Goal: Task Accomplishment & Management: Manage account settings

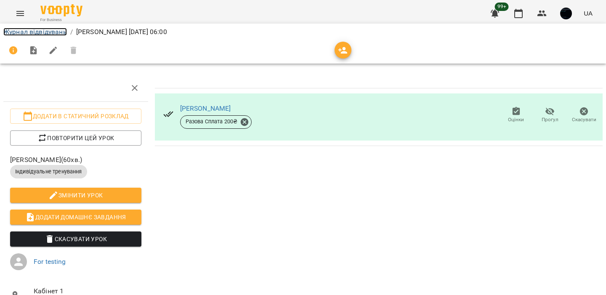
click at [52, 32] on link "Журнал відвідувань" at bounding box center [35, 32] width 64 height 8
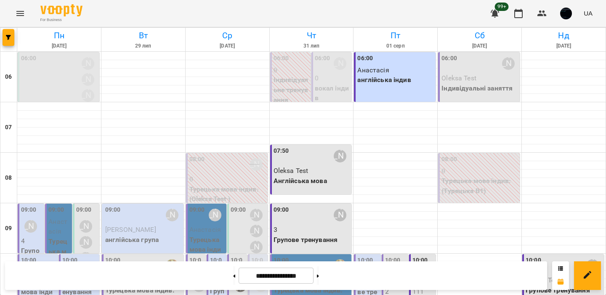
click at [298, 157] on div "07:50 [PERSON_NAME]" at bounding box center [311, 155] width 77 height 19
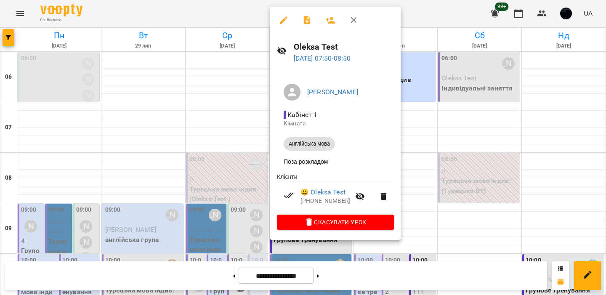
click at [533, 6] on div at bounding box center [303, 147] width 606 height 295
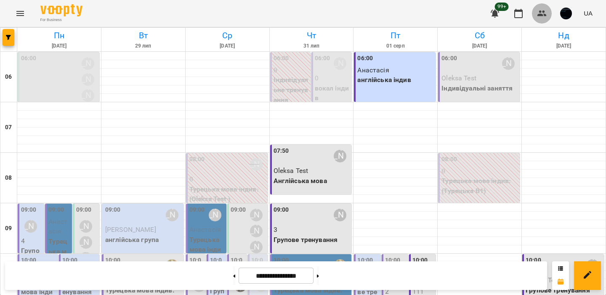
click at [547, 13] on icon "button" at bounding box center [542, 13] width 10 height 10
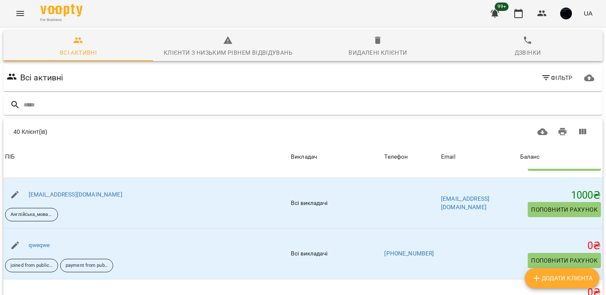
scroll to position [82, 0]
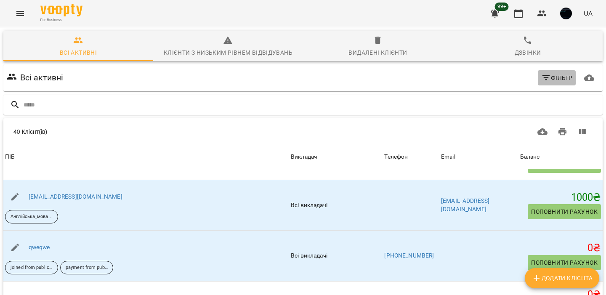
click at [544, 77] on icon "button" at bounding box center [546, 78] width 10 height 10
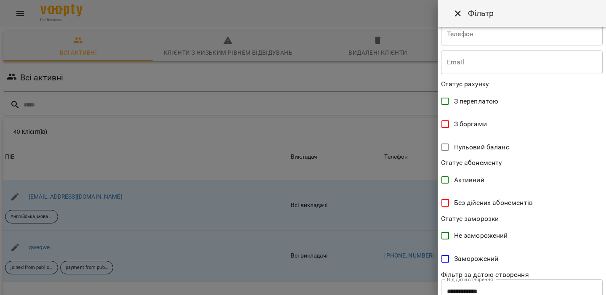
scroll to position [116, 0]
click at [477, 207] on span "Без дійсних абонементів" at bounding box center [493, 203] width 79 height 10
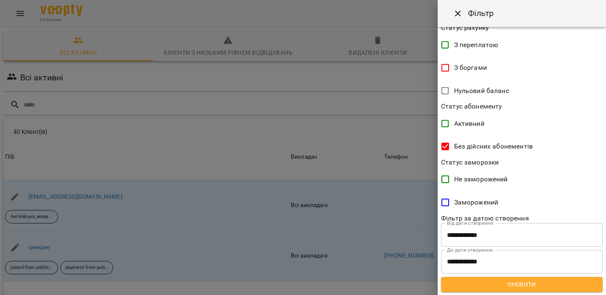
click at [483, 284] on span "Оновити" at bounding box center [521, 284] width 148 height 10
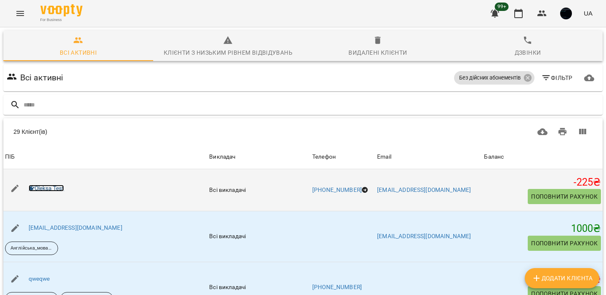
click at [45, 191] on link "Oleksa Test" at bounding box center [47, 188] width 36 height 7
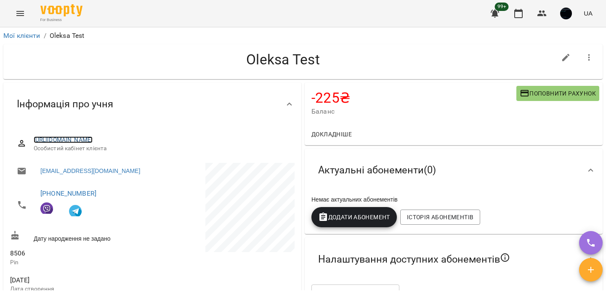
click at [93, 139] on link "[URL][DOMAIN_NAME]" at bounding box center [63, 139] width 59 height 7
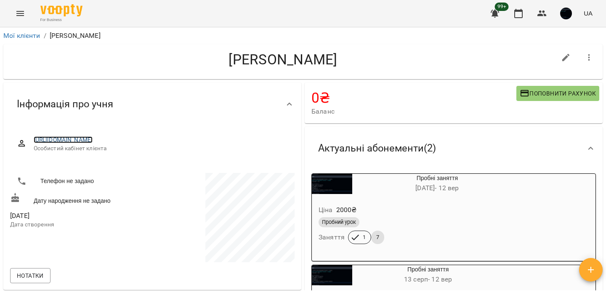
click at [93, 140] on link "[URL][DOMAIN_NAME]" at bounding box center [63, 139] width 59 height 7
